Goal: Task Accomplishment & Management: Use online tool/utility

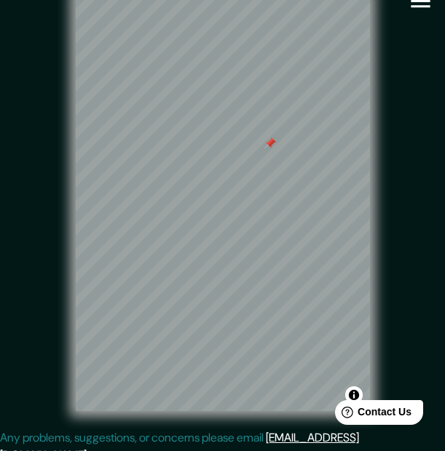
scroll to position [23, 0]
click at [421, 2] on icon "button" at bounding box center [420, 0] width 25 height 25
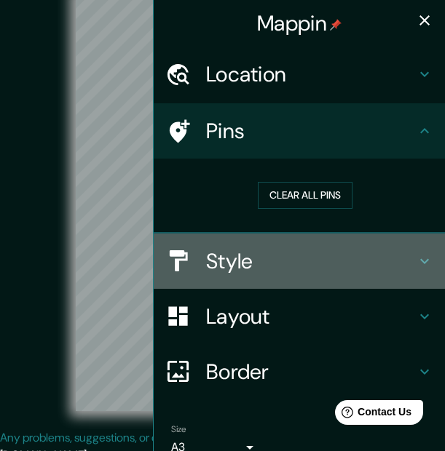
click at [237, 264] on h4 "Style" at bounding box center [311, 261] width 210 height 26
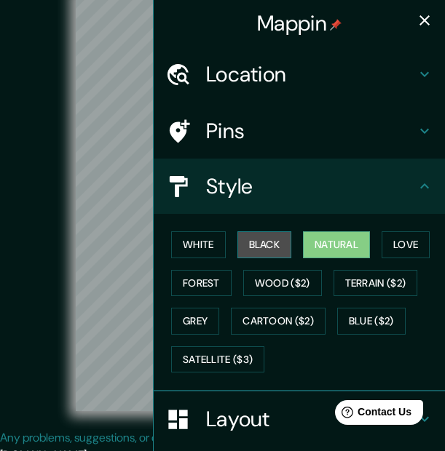
click at [250, 246] on button "Black" at bounding box center [264, 244] width 55 height 27
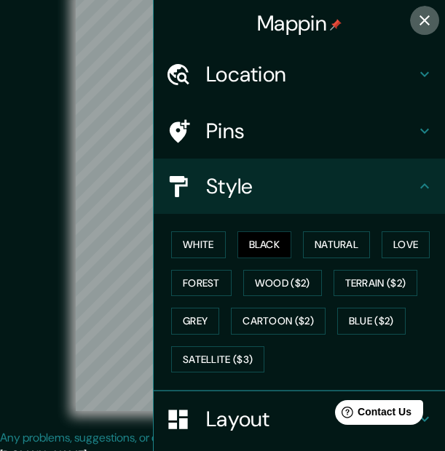
click at [416, 22] on icon "button" at bounding box center [424, 20] width 17 height 17
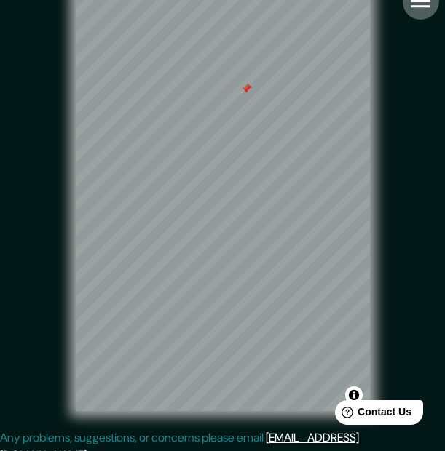
click at [413, 4] on icon "button" at bounding box center [420, 0] width 25 height 25
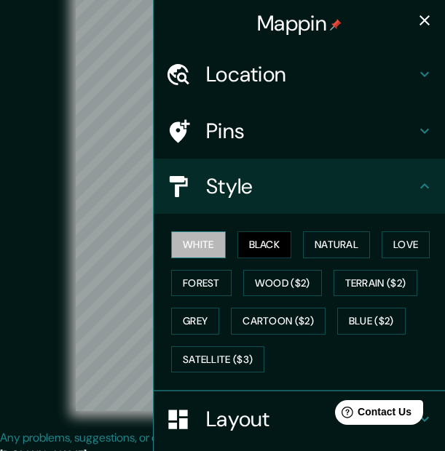
click at [202, 232] on button "White" at bounding box center [198, 244] width 55 height 27
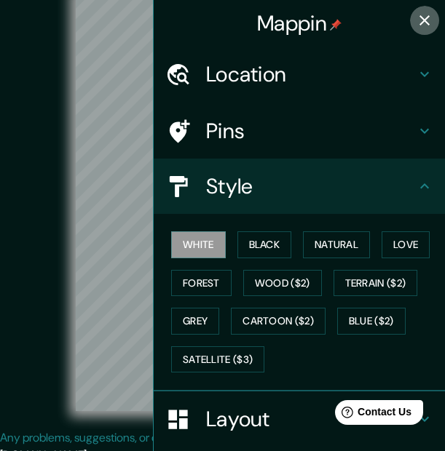
click at [416, 20] on icon "button" at bounding box center [424, 20] width 17 height 17
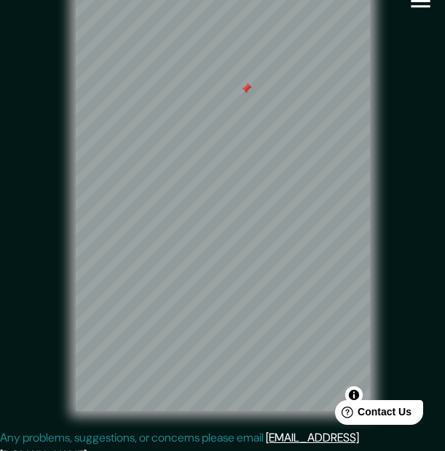
click at [429, 4] on icon "button" at bounding box center [420, 0] width 25 height 25
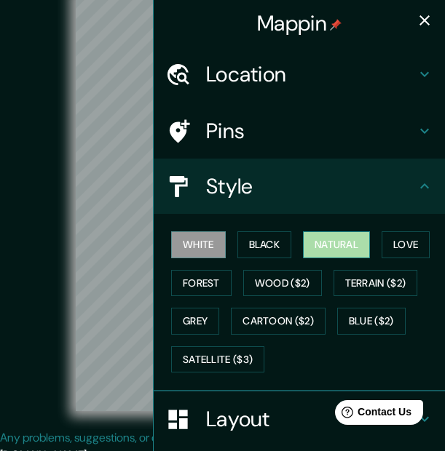
click at [307, 242] on button "Natural" at bounding box center [336, 244] width 67 height 27
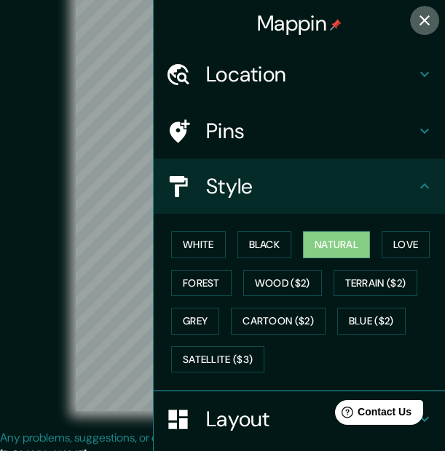
click at [416, 25] on icon "button" at bounding box center [424, 20] width 17 height 17
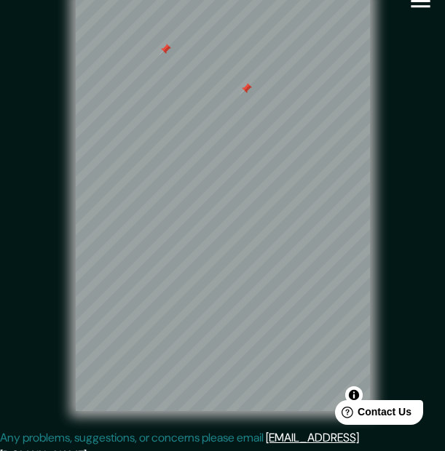
click at [167, 55] on div at bounding box center [165, 50] width 12 height 12
